Goal: Task Accomplishment & Management: Complete application form

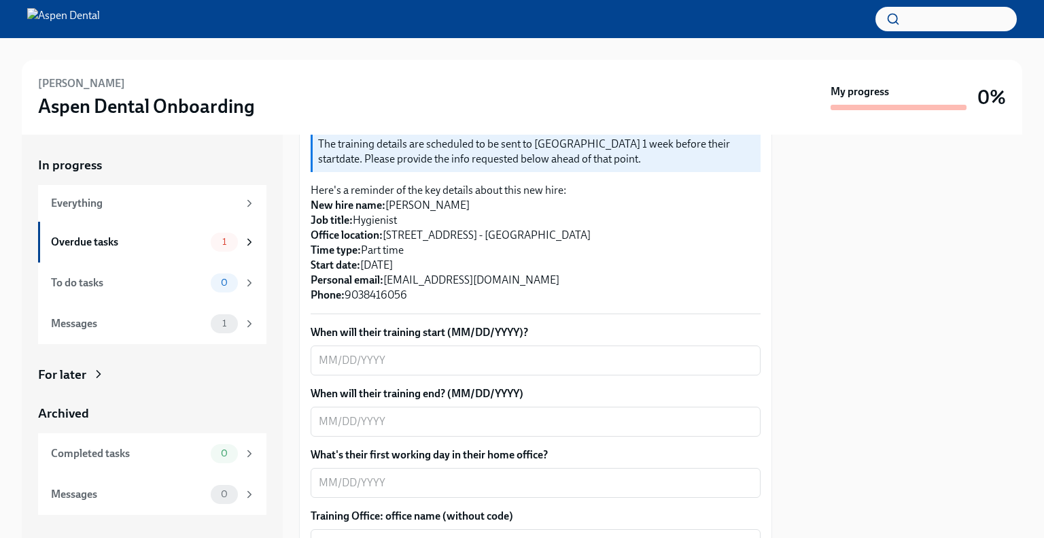
scroll to position [188, 0]
click at [597, 352] on textarea "When will their training start (MM/DD/YYYY)?" at bounding box center [536, 360] width 434 height 16
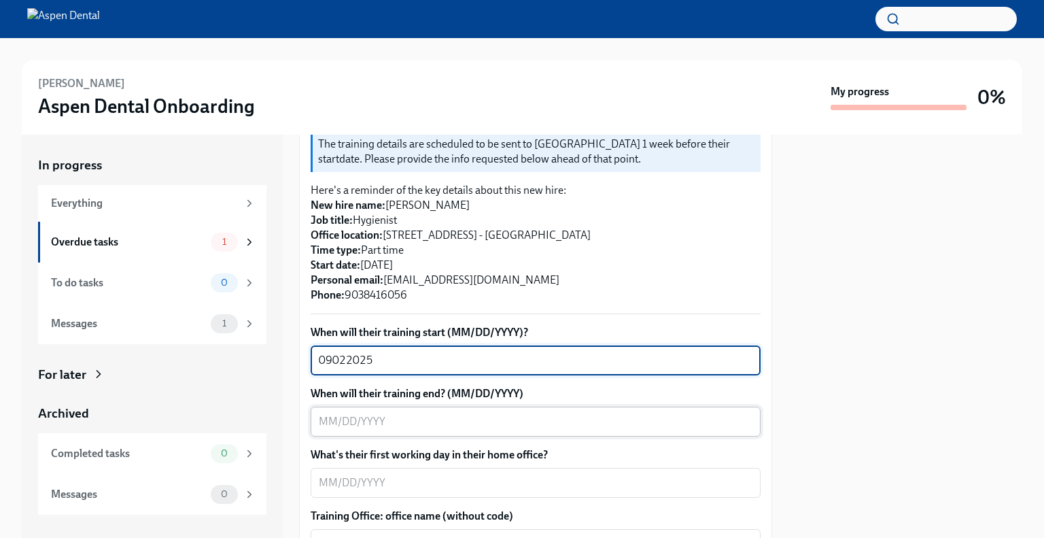
type textarea "09022025"
click at [451, 417] on textarea "When will their training end? (MM/DD/YYYY)" at bounding box center [536, 421] width 434 height 16
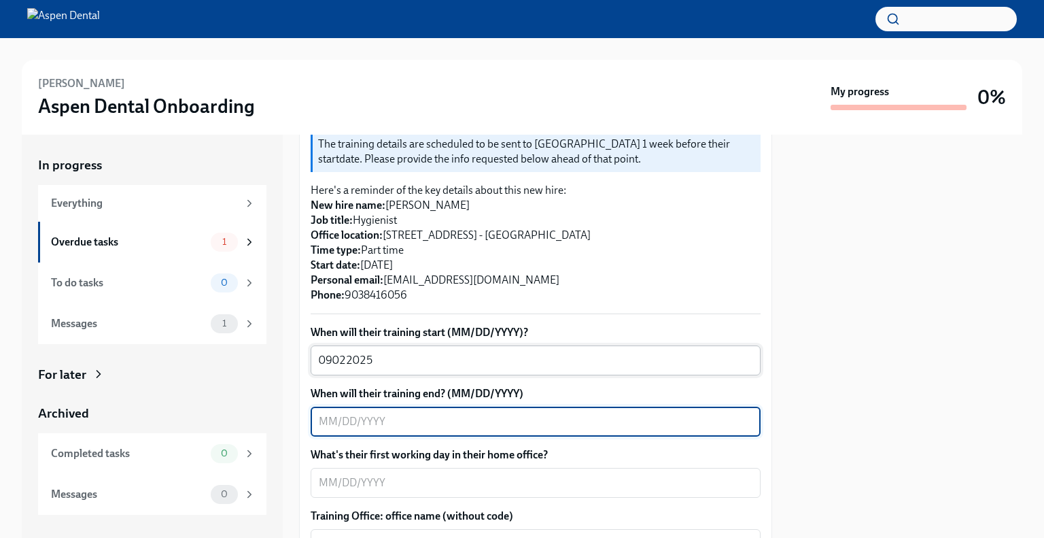
click at [451, 358] on textarea "09022025" at bounding box center [536, 360] width 434 height 16
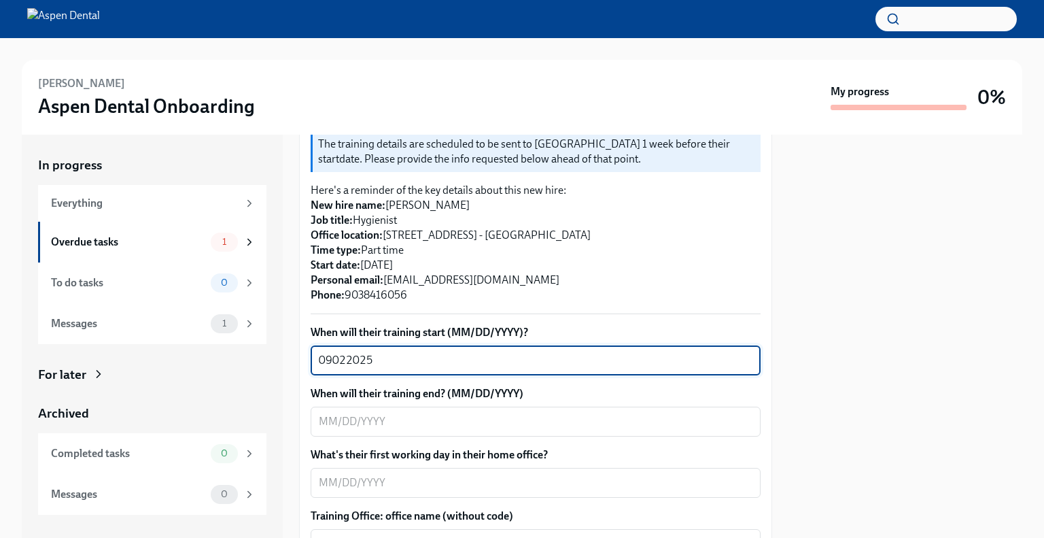
click at [451, 358] on textarea "09022025" at bounding box center [536, 360] width 434 height 16
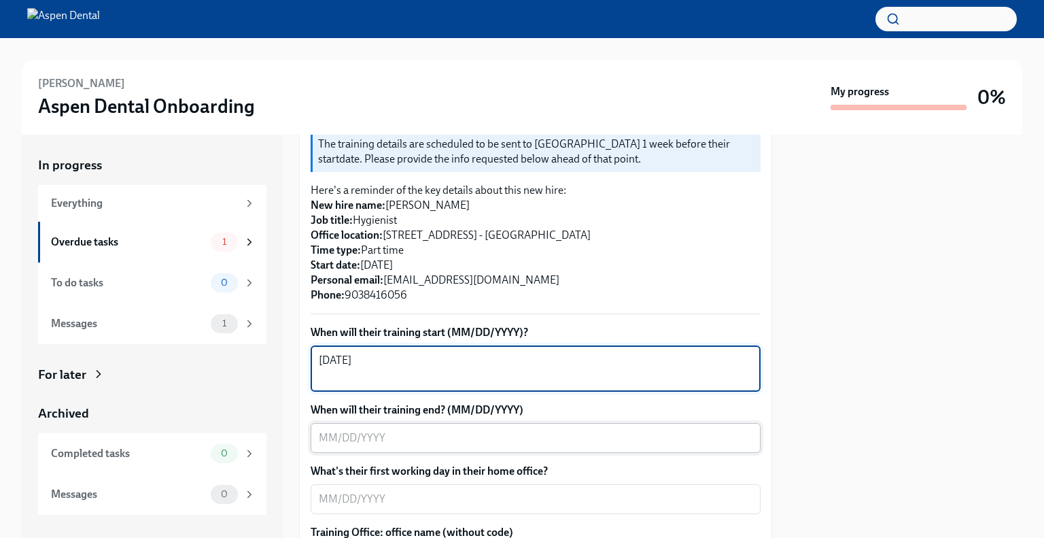
type textarea "[DATE]"
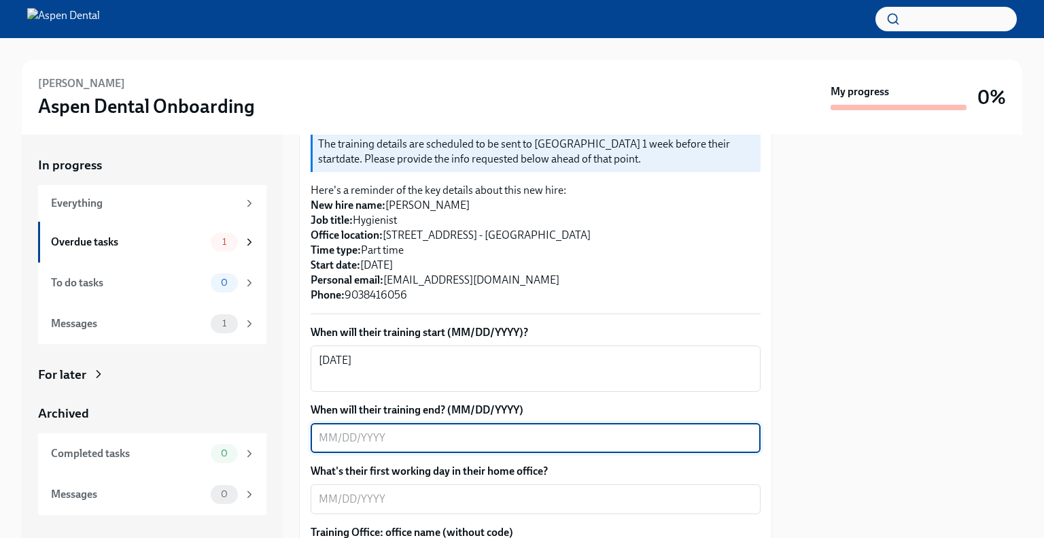
click at [440, 430] on textarea "When will their training end? (MM/DD/YYYY)" at bounding box center [536, 438] width 434 height 16
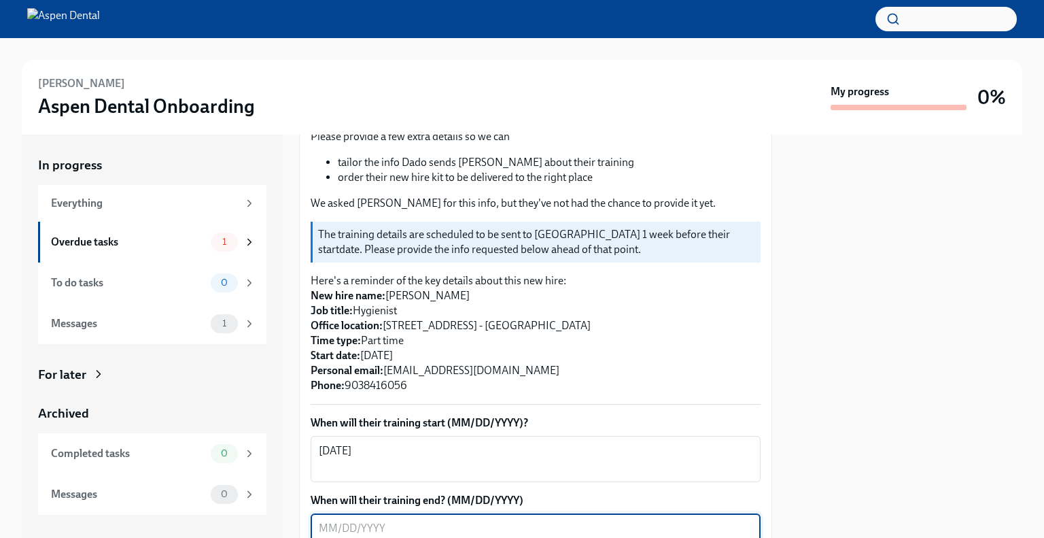
scroll to position [107, 0]
